Goal: Contribute content: Add original content to the website for others to see

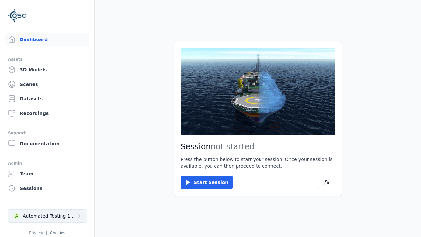
click at [47, 216] on div "Automated Testing 1 - Playwright" at bounding box center [49, 215] width 53 height 7
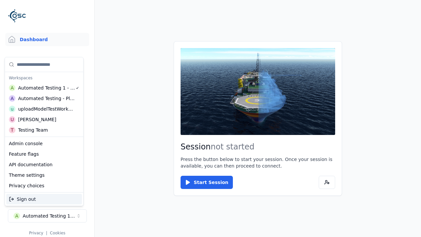
click at [45, 109] on div "uploadModelTestWorkspace" at bounding box center [46, 109] width 57 height 7
click at [210, 118] on html "Support Dashboard Assets 3D Models Scenes Datasets Recordings Support Documenta…" at bounding box center [210, 118] width 421 height 237
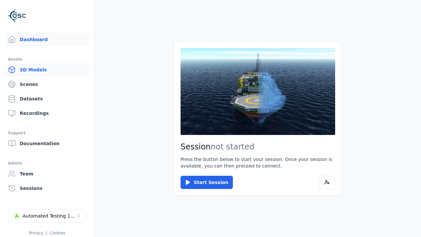
click at [47, 70] on link "3D Models" at bounding box center [47, 69] width 84 height 13
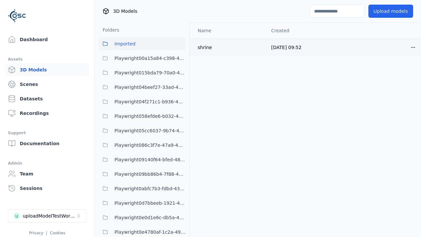
click at [413, 47] on html "Support Dashboard Assets 3D Models Scenes Datasets Recordings Support Documenta…" at bounding box center [210, 118] width 421 height 237
click at [398, 73] on div "Delete" at bounding box center [398, 72] width 39 height 11
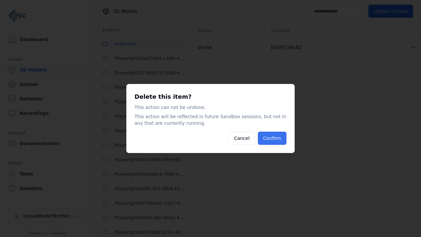
click at [272, 138] on button "Confirm" at bounding box center [272, 138] width 29 height 13
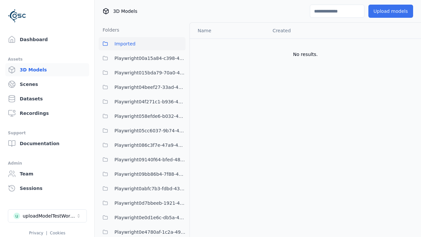
click at [390, 11] on button "Upload models" at bounding box center [390, 11] width 45 height 13
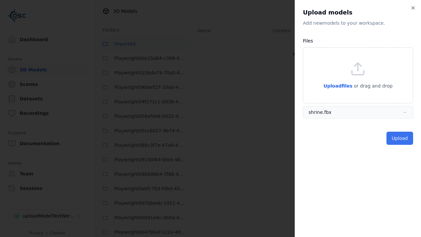
click at [399, 138] on button "Upload" at bounding box center [399, 138] width 27 height 13
